Goal: Consume media (video, audio): Consume media (video, audio)

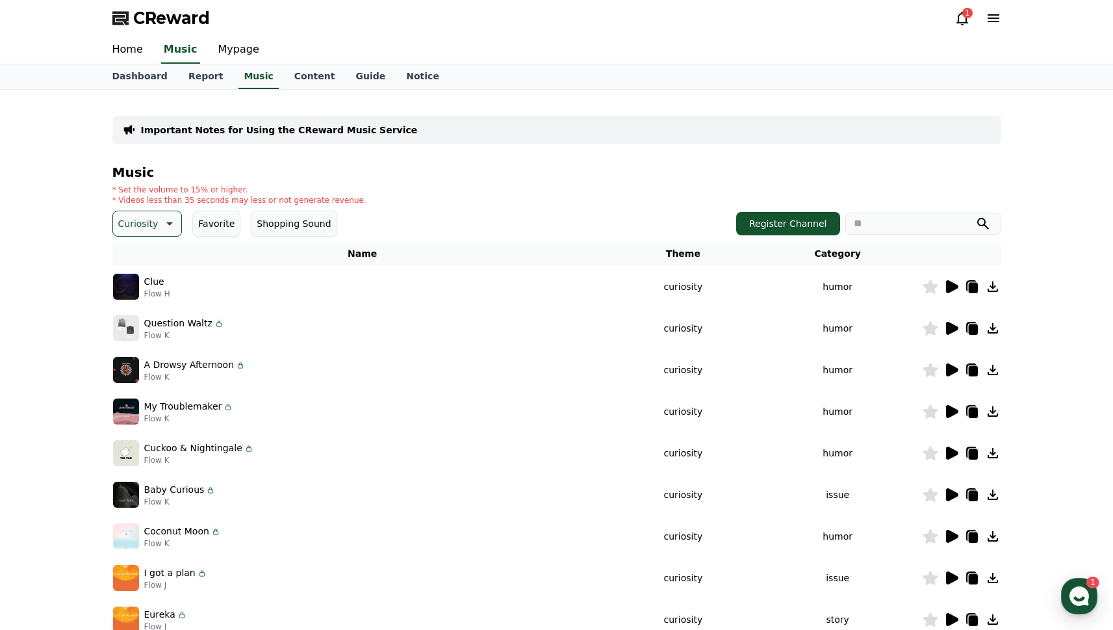
click at [952, 411] on icon at bounding box center [952, 411] width 12 height 13
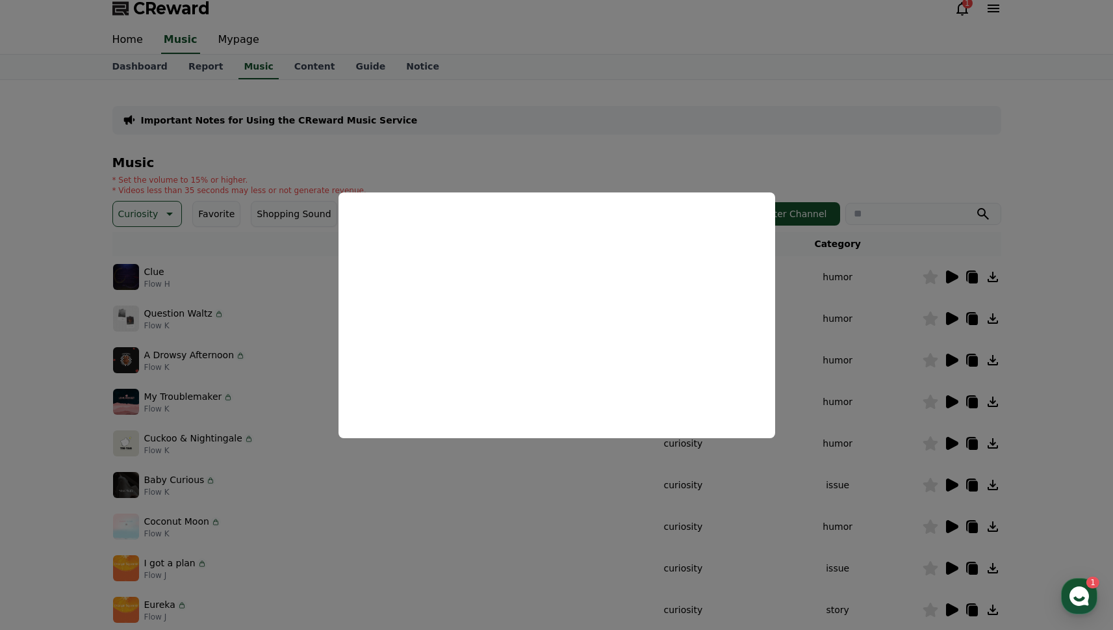
scroll to position [100, 0]
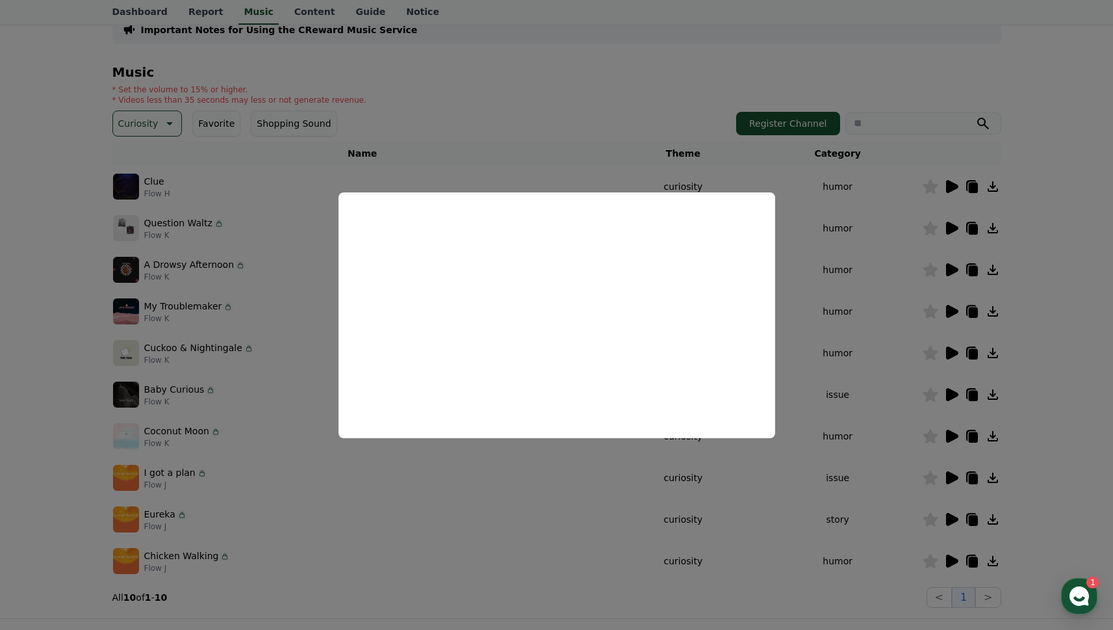
click at [949, 351] on button "close modal" at bounding box center [556, 315] width 1113 height 630
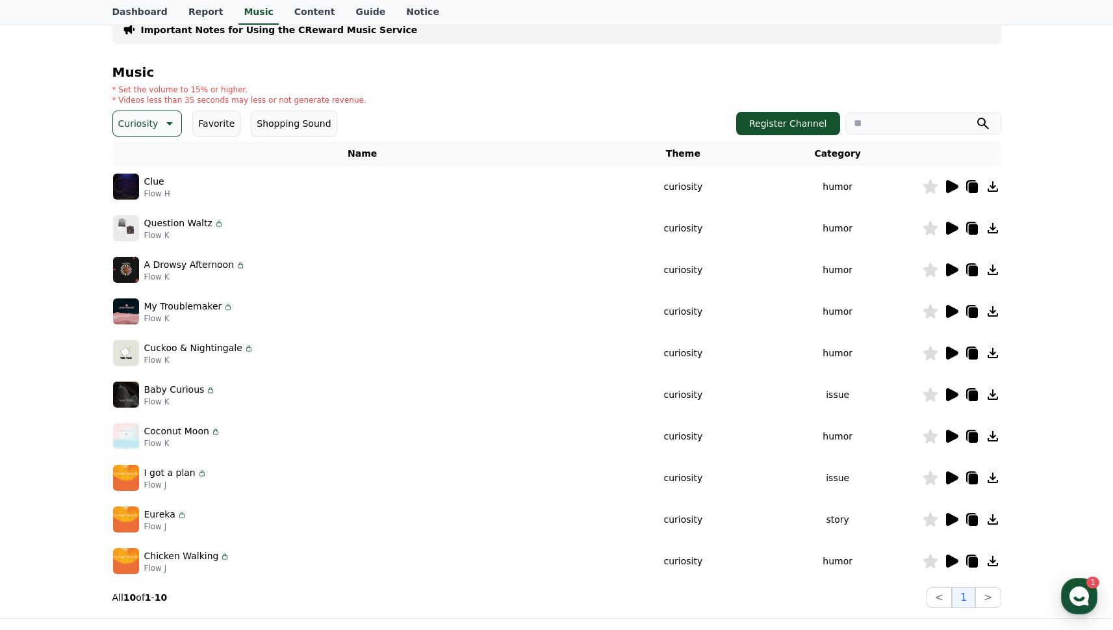
click at [946, 395] on icon at bounding box center [952, 394] width 12 height 13
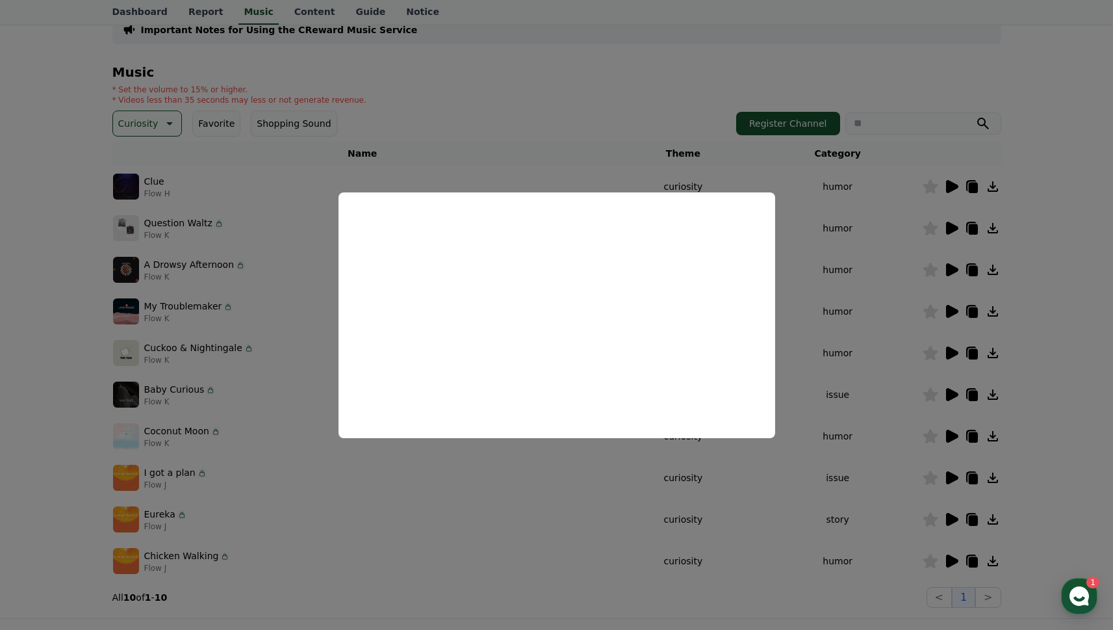
click at [947, 353] on button "close modal" at bounding box center [556, 315] width 1113 height 630
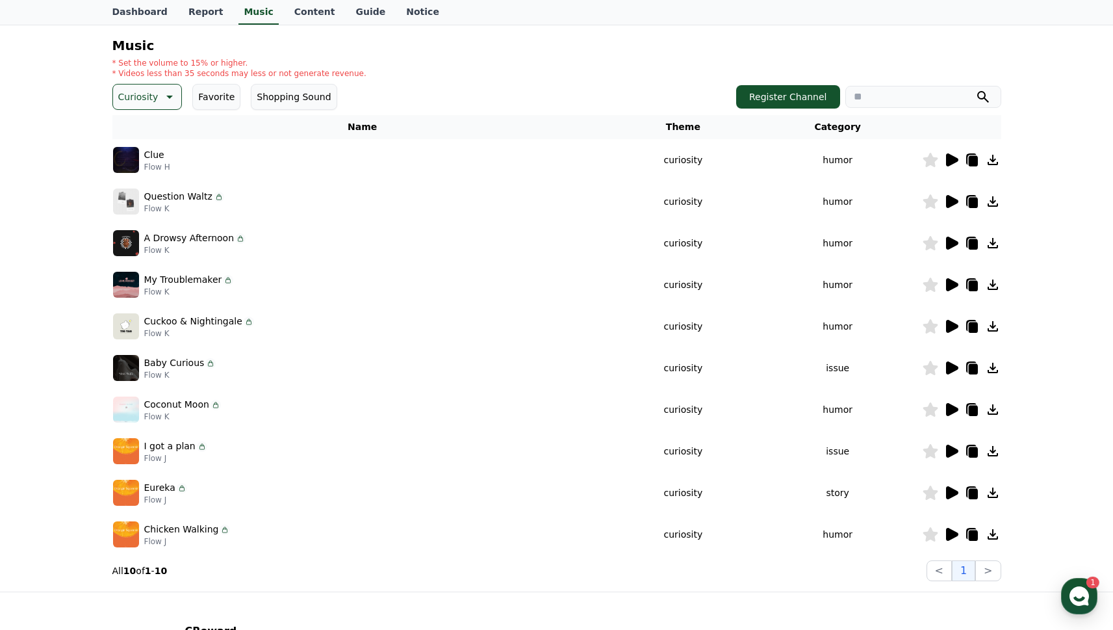
scroll to position [213, 0]
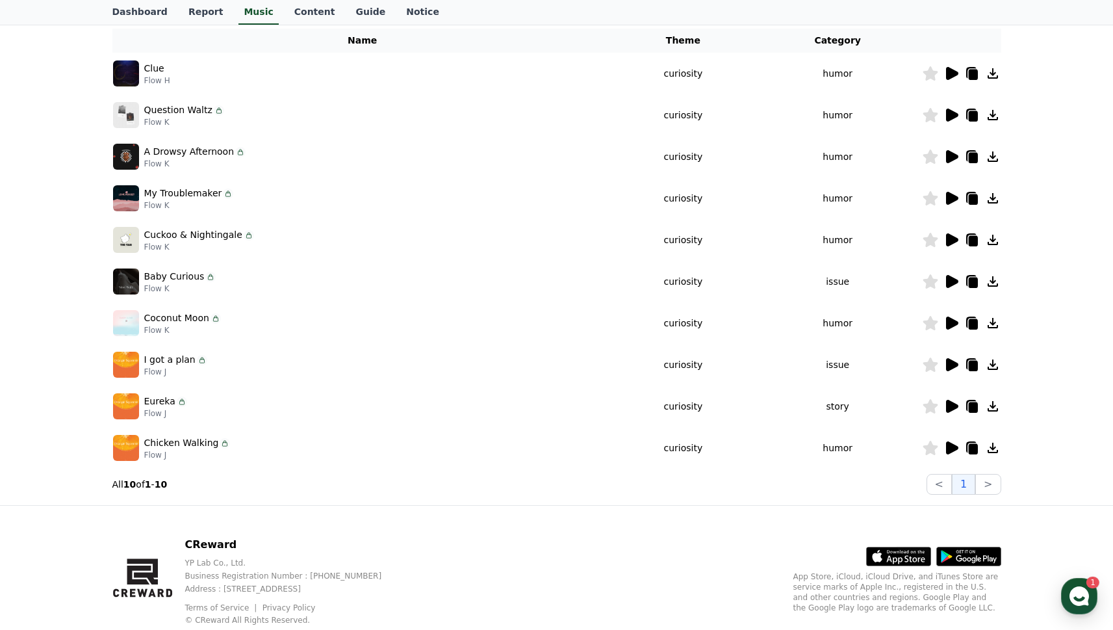
click at [947, 447] on icon at bounding box center [952, 447] width 12 height 13
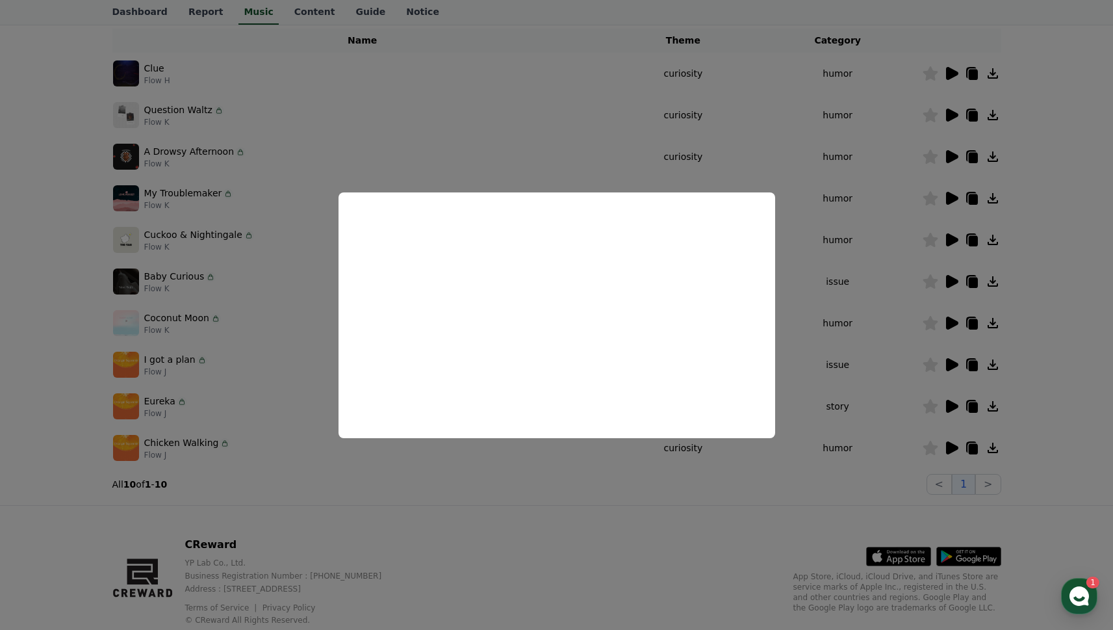
click at [949, 406] on button "close modal" at bounding box center [556, 315] width 1113 height 630
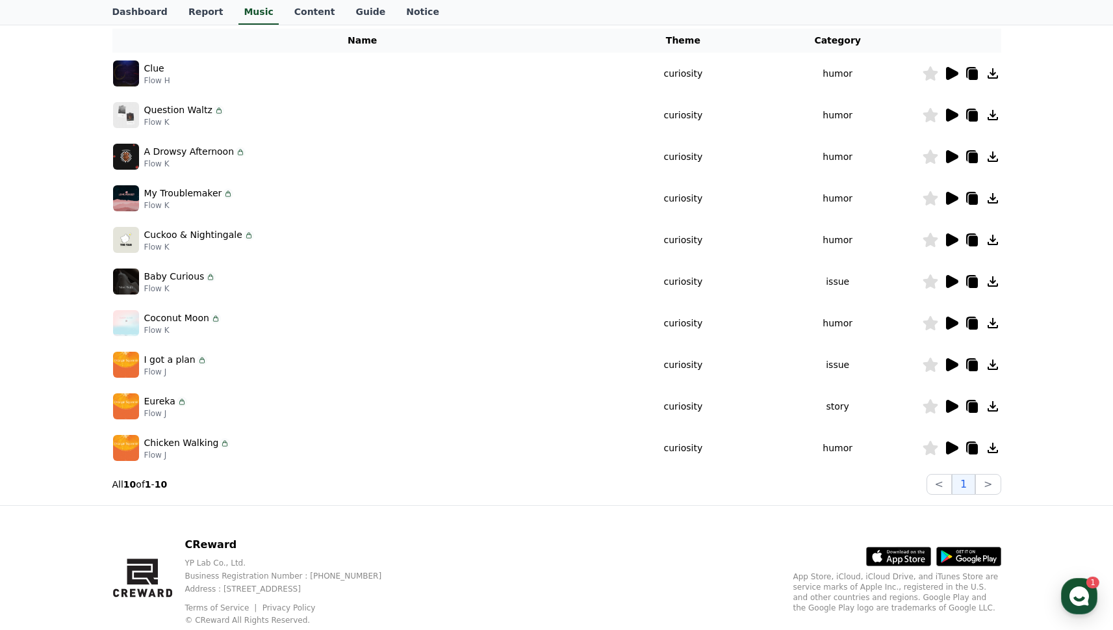
click at [951, 407] on icon at bounding box center [952, 406] width 12 height 13
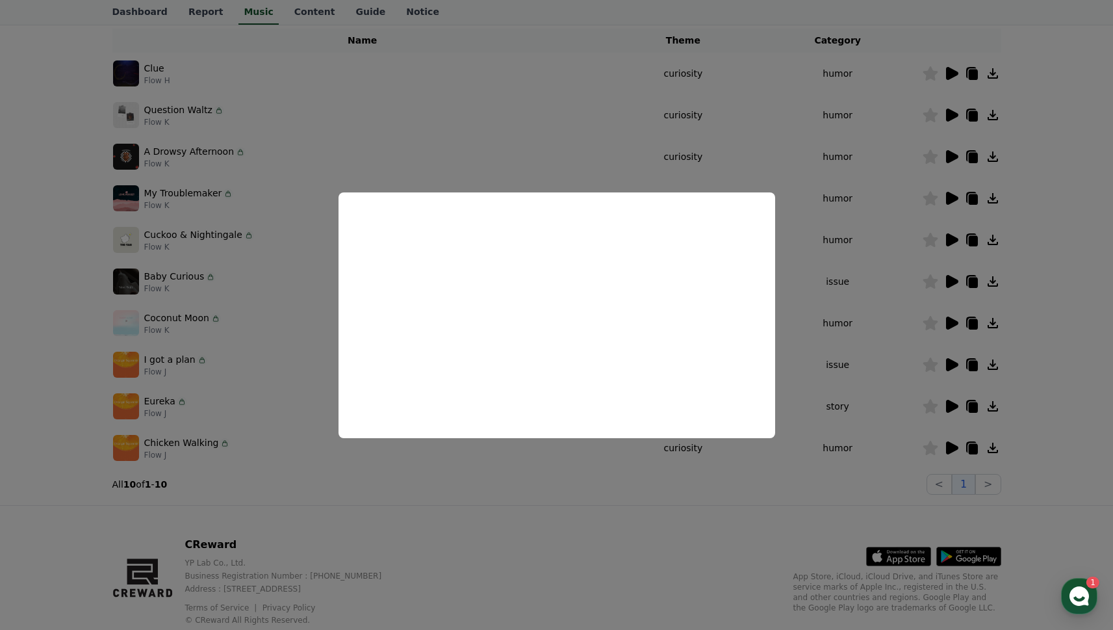
click at [947, 365] on button "close modal" at bounding box center [556, 315] width 1113 height 630
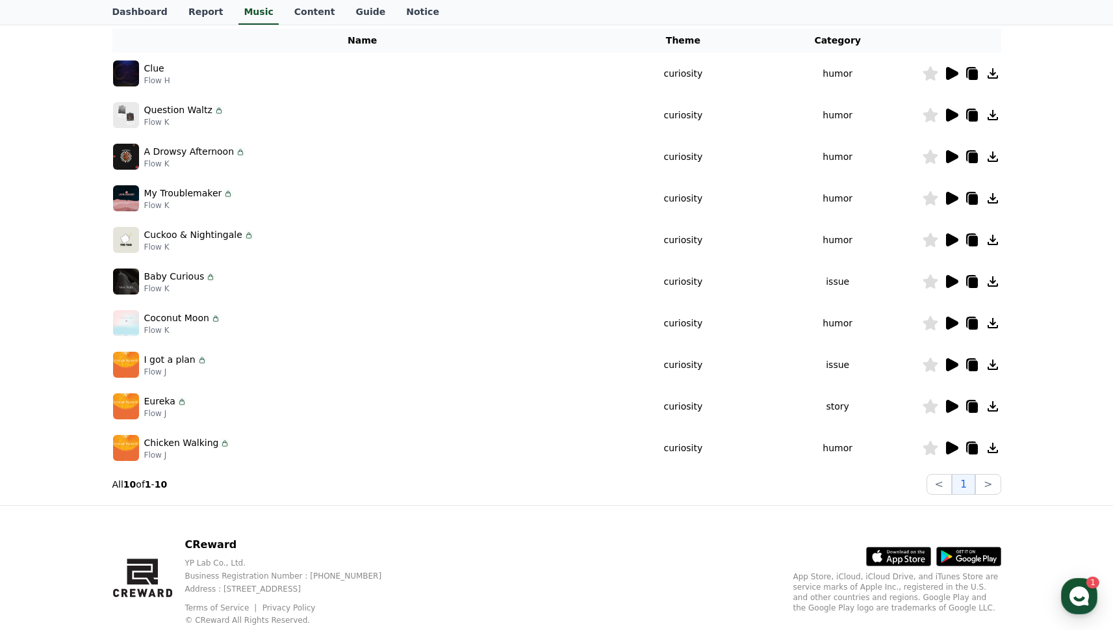
click at [947, 362] on icon at bounding box center [952, 364] width 12 height 13
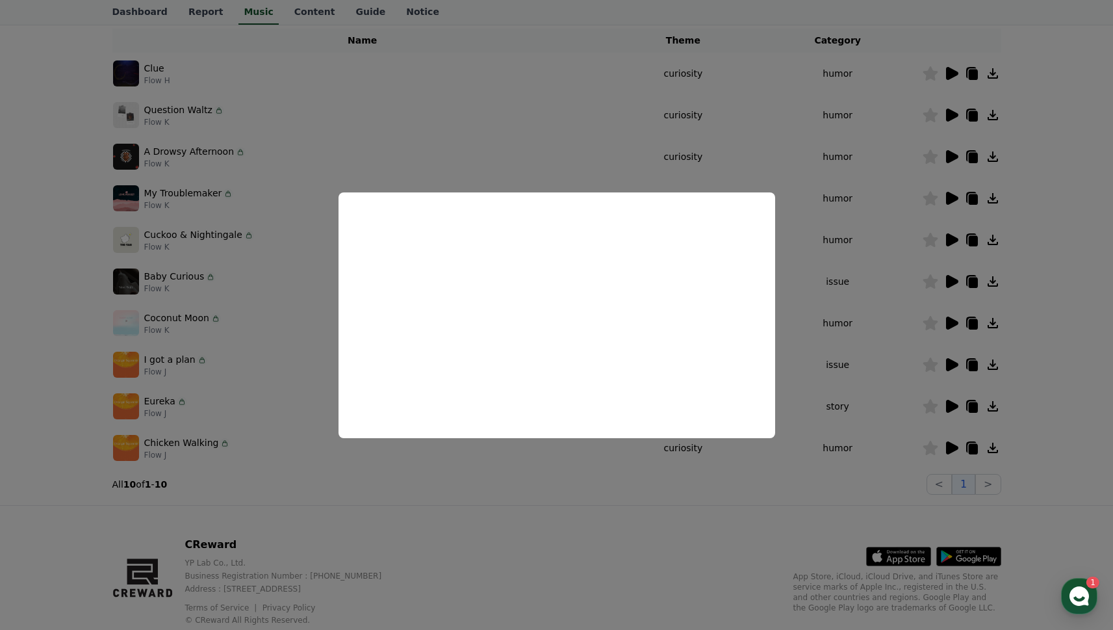
click at [950, 448] on button "close modal" at bounding box center [556, 315] width 1113 height 630
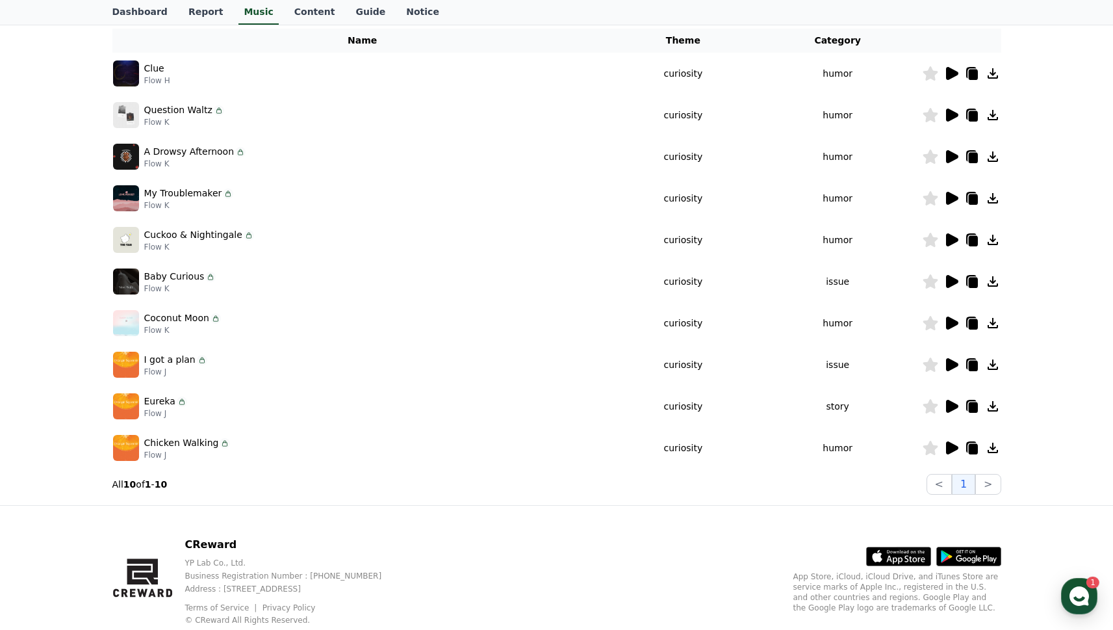
click at [945, 447] on icon at bounding box center [951, 448] width 16 height 16
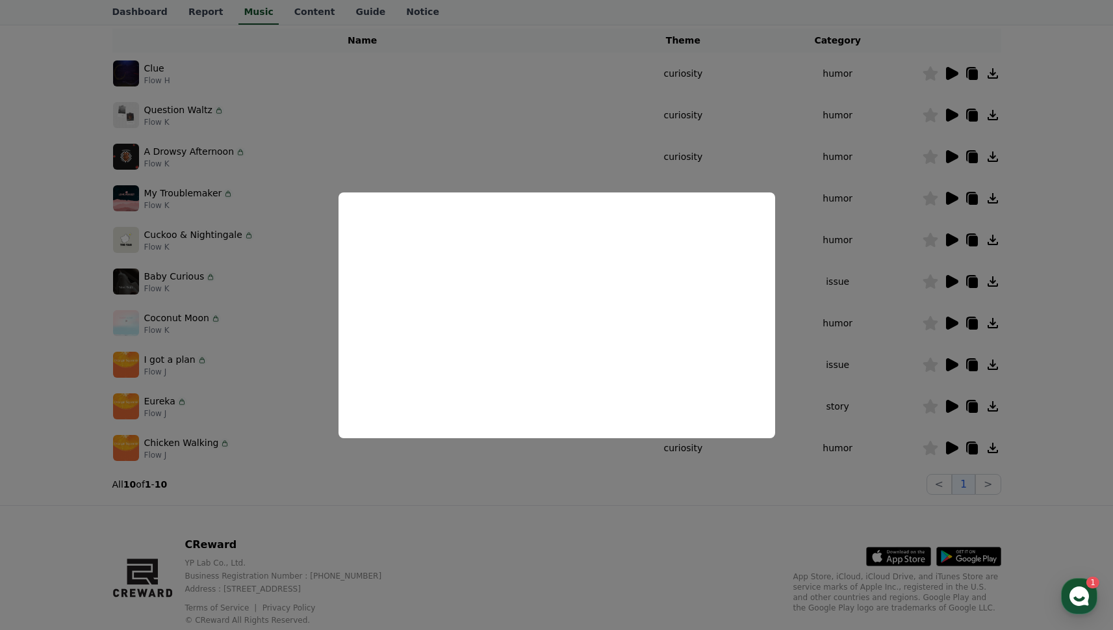
click at [812, 400] on button "close modal" at bounding box center [556, 315] width 1113 height 630
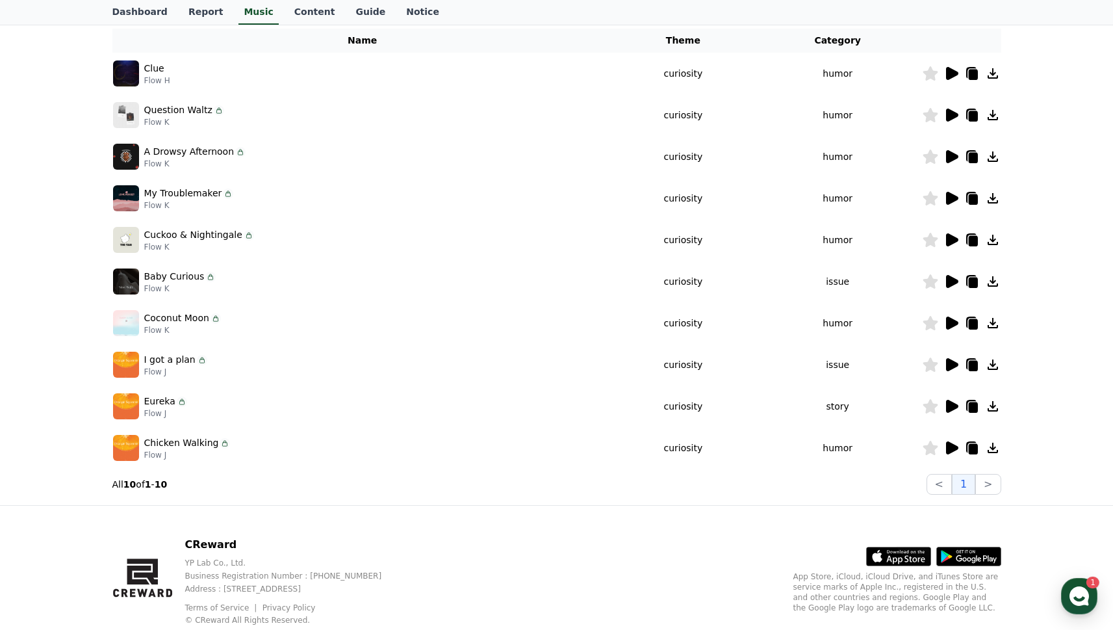
click at [977, 451] on icon at bounding box center [972, 449] width 9 height 10
